Goal: Complete application form: Complete application form

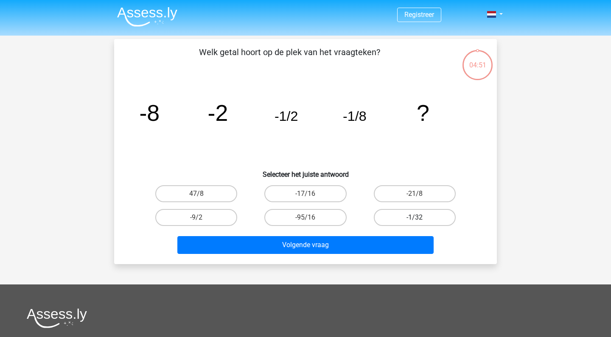
click at [434, 219] on label "-1/32" at bounding box center [415, 217] width 82 height 17
click at [420, 219] on input "-1/32" at bounding box center [418, 221] width 6 height 6
radio input "true"
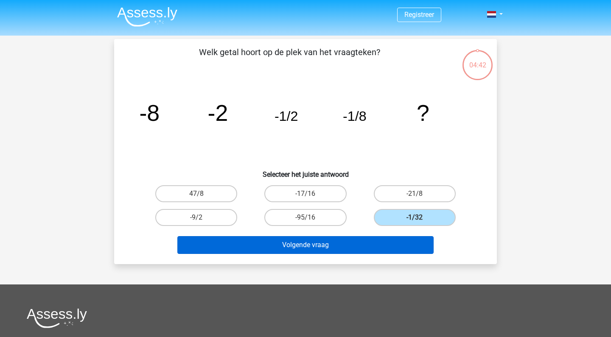
click at [330, 248] on button "Volgende vraag" at bounding box center [305, 245] width 257 height 18
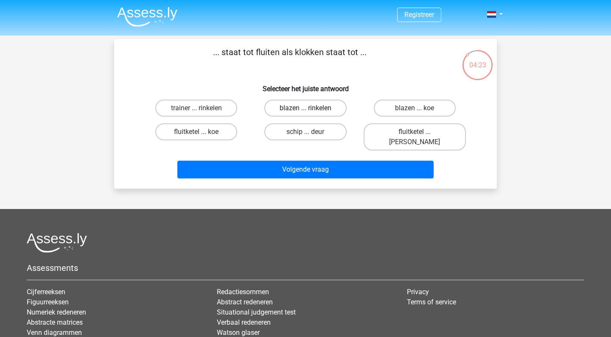
click at [319, 110] on label "blazen ... rinkelen" at bounding box center [305, 108] width 82 height 17
click at [311, 110] on input "blazen ... rinkelen" at bounding box center [309, 111] width 6 height 6
radio input "true"
click at [418, 134] on input "fluitketel ... luiden" at bounding box center [418, 135] width 6 height 6
radio input "true"
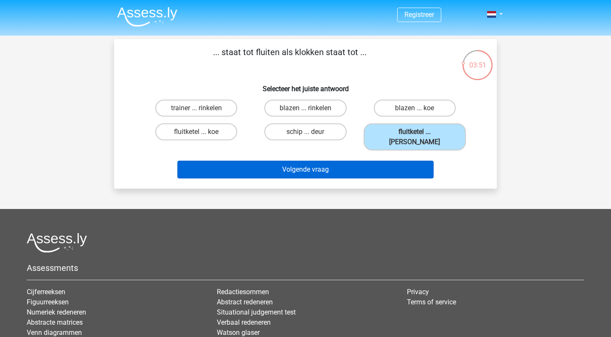
click at [372, 161] on button "Volgende vraag" at bounding box center [305, 170] width 257 height 18
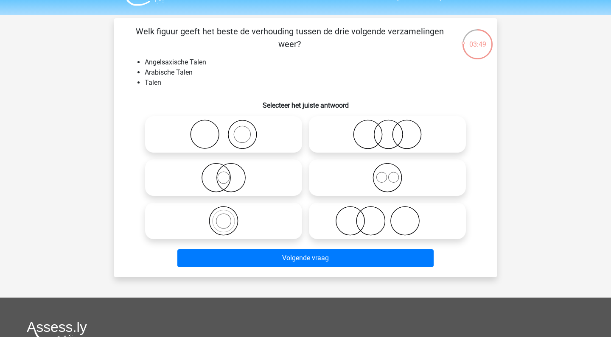
scroll to position [19, 0]
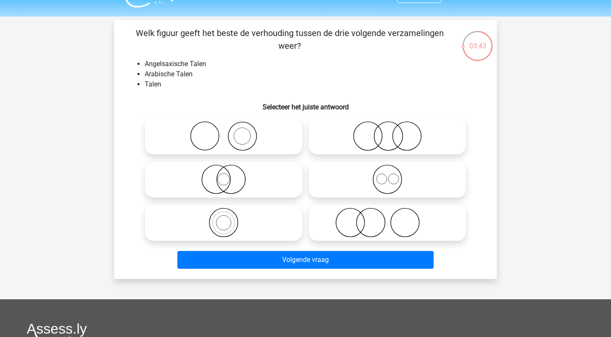
click at [396, 178] on icon at bounding box center [387, 180] width 150 height 30
click at [393, 175] on input "radio" at bounding box center [390, 173] width 6 height 6
radio input "true"
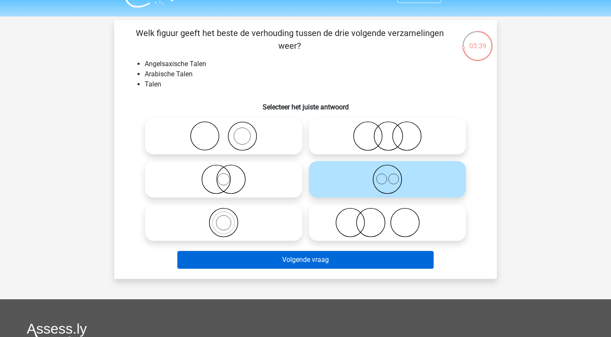
click at [354, 258] on button "Volgende vraag" at bounding box center [305, 260] width 257 height 18
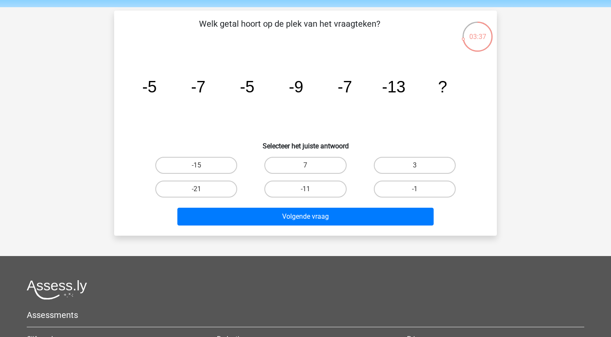
scroll to position [28, 0]
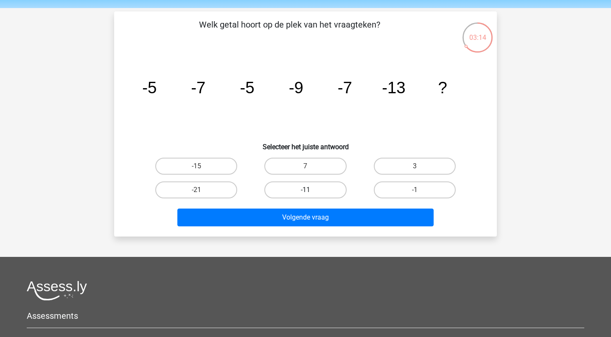
click at [317, 183] on label "-11" at bounding box center [305, 190] width 82 height 17
click at [311, 190] on input "-11" at bounding box center [309, 193] width 6 height 6
radio input "true"
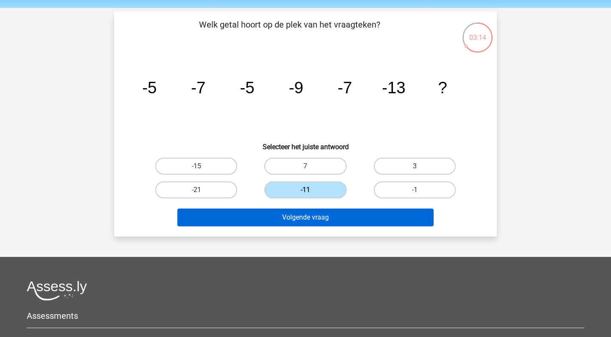
click at [331, 214] on button "Volgende vraag" at bounding box center [305, 218] width 257 height 18
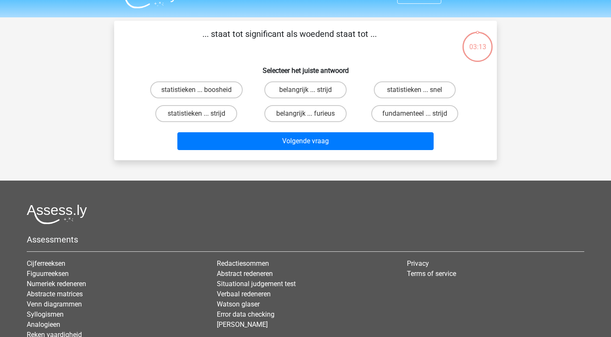
scroll to position [17, 0]
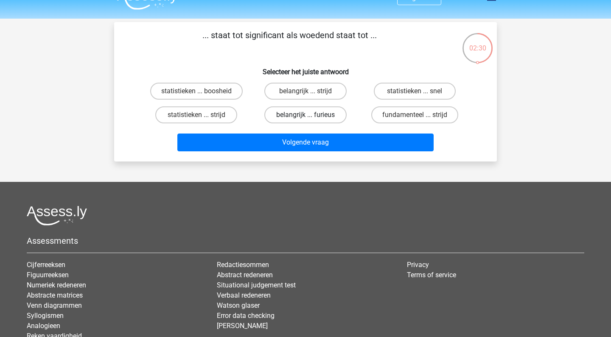
click at [321, 117] on label "belangrijk ... furieus" at bounding box center [305, 115] width 82 height 17
click at [311, 117] on input "belangrijk ... furieus" at bounding box center [309, 118] width 6 height 6
radio input "true"
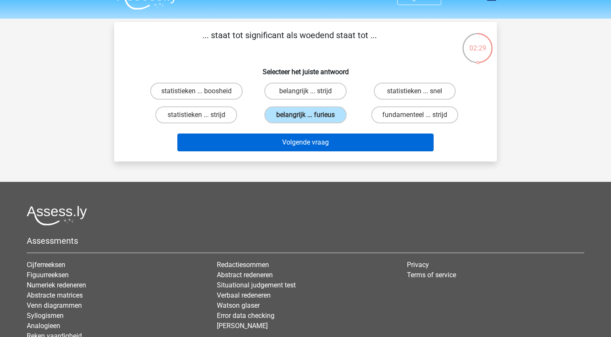
click at [320, 142] on button "Volgende vraag" at bounding box center [305, 143] width 257 height 18
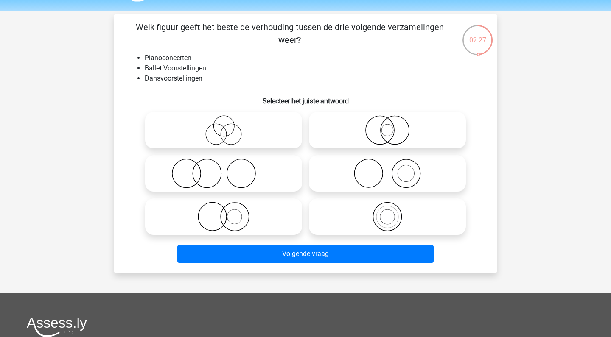
scroll to position [22, 0]
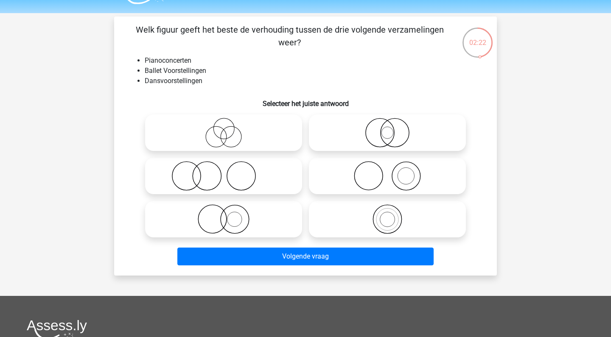
click at [250, 133] on icon at bounding box center [224, 133] width 150 height 30
click at [229, 129] on input "radio" at bounding box center [227, 126] width 6 height 6
radio input "true"
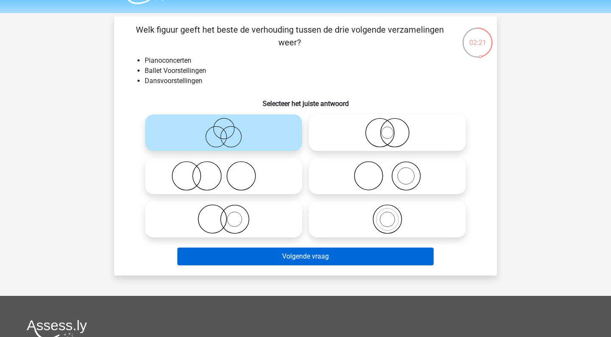
click at [328, 256] on button "Volgende vraag" at bounding box center [305, 257] width 257 height 18
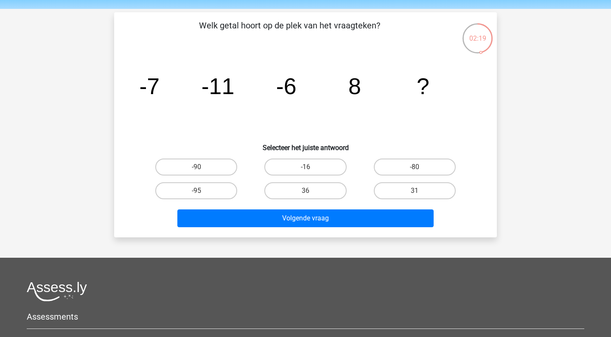
scroll to position [25, 0]
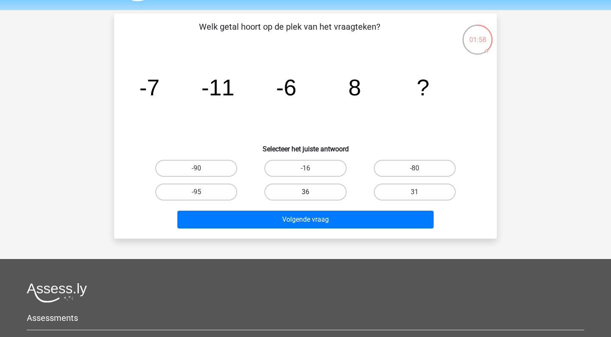
click at [298, 191] on label "36" at bounding box center [305, 192] width 82 height 17
click at [306, 192] on input "36" at bounding box center [309, 195] width 6 height 6
radio input "true"
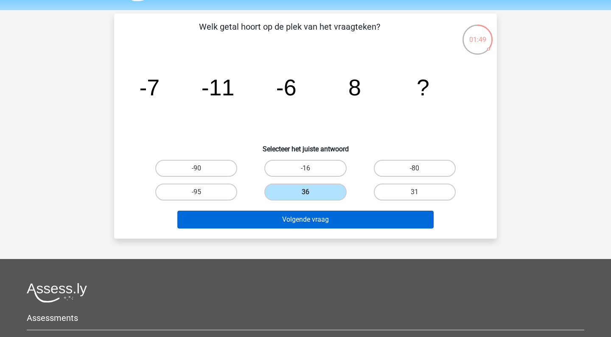
click at [337, 224] on button "Volgende vraag" at bounding box center [305, 220] width 257 height 18
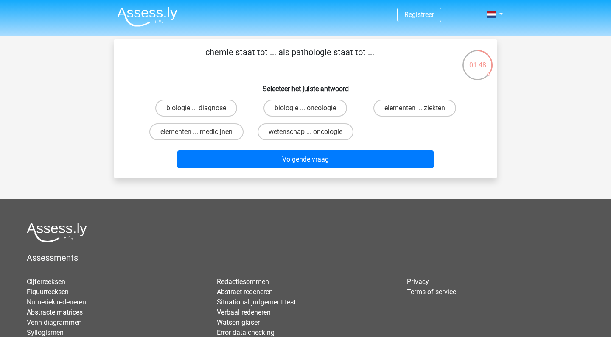
scroll to position [0, 0]
click at [435, 112] on label "elementen ... ziekten" at bounding box center [414, 108] width 83 height 17
click at [420, 112] on input "elementen ... ziekten" at bounding box center [418, 111] width 6 height 6
radio input "true"
click at [216, 111] on label "biologie ... diagnose" at bounding box center [196, 108] width 82 height 17
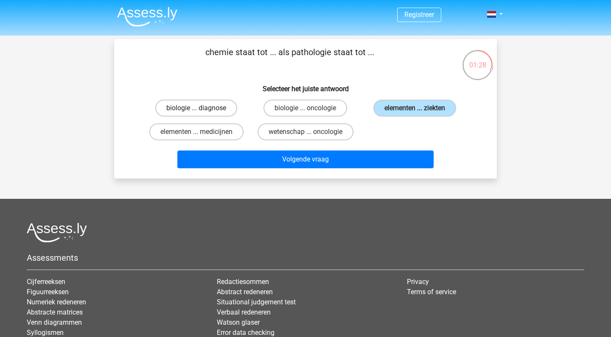
click at [202, 111] on input "biologie ... diagnose" at bounding box center [199, 111] width 6 height 6
radio input "true"
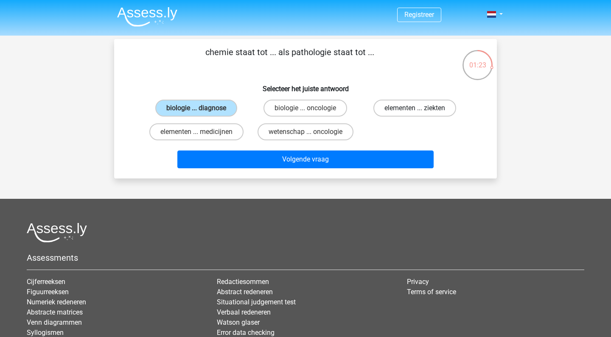
click at [425, 107] on label "elementen ... ziekten" at bounding box center [414, 108] width 83 height 17
click at [420, 108] on input "elementen ... ziekten" at bounding box center [418, 111] width 6 height 6
radio input "true"
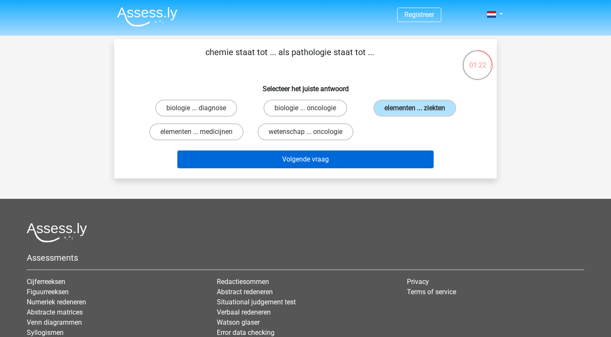
click at [376, 156] on button "Volgende vraag" at bounding box center [305, 160] width 257 height 18
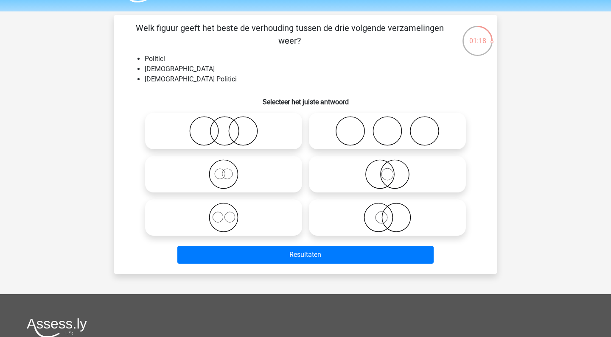
scroll to position [22, 0]
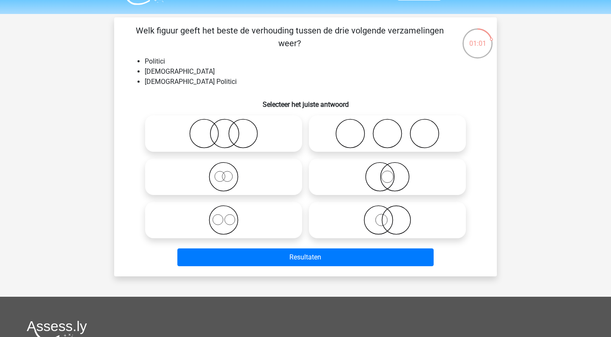
click at [388, 219] on icon at bounding box center [387, 220] width 150 height 30
click at [388, 216] on input "radio" at bounding box center [390, 213] width 6 height 6
radio input "true"
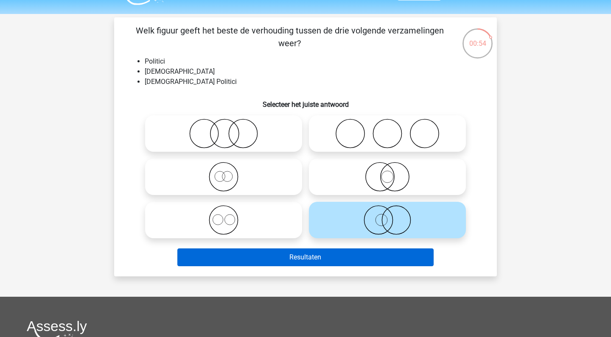
click at [351, 258] on button "Resultaten" at bounding box center [305, 258] width 257 height 18
